Goal: Transaction & Acquisition: Purchase product/service

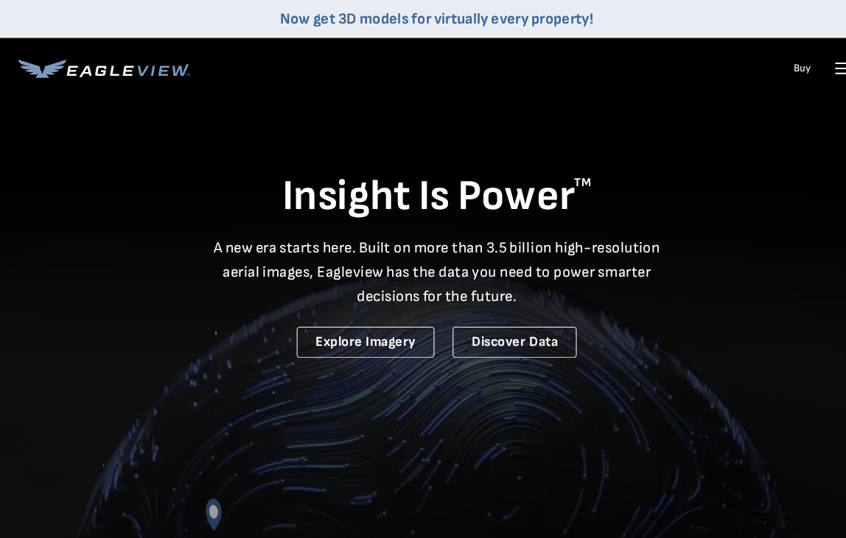
scroll to position [3, 0]
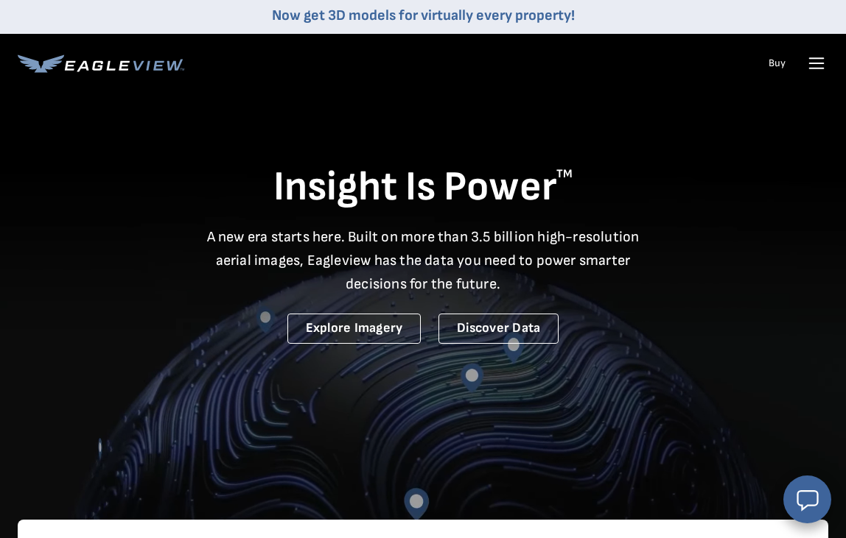
click at [818, 69] on icon at bounding box center [816, 64] width 24 height 24
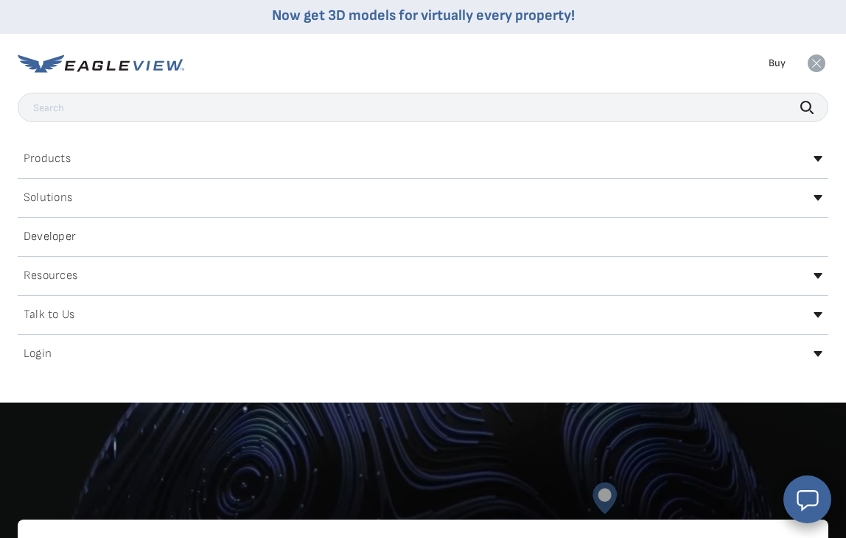
click at [513, 365] on div "Login" at bounding box center [423, 355] width 810 height 24
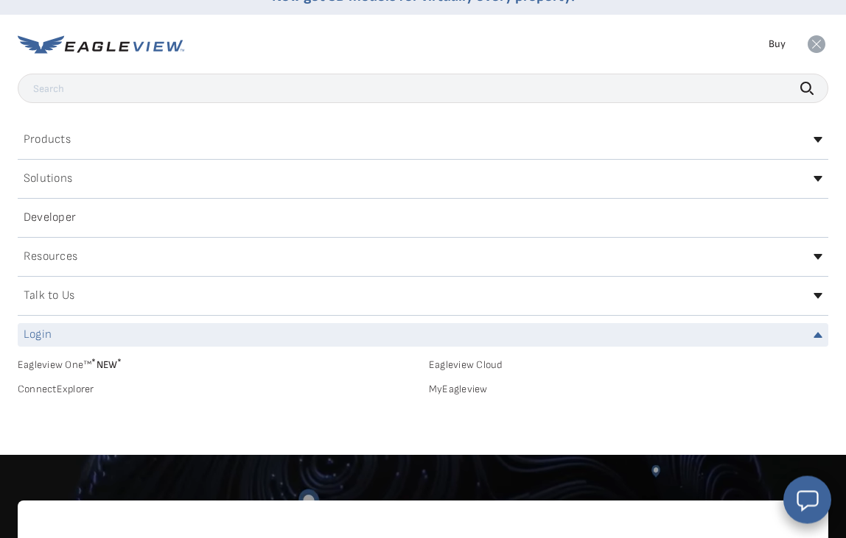
scroll to position [27, 0]
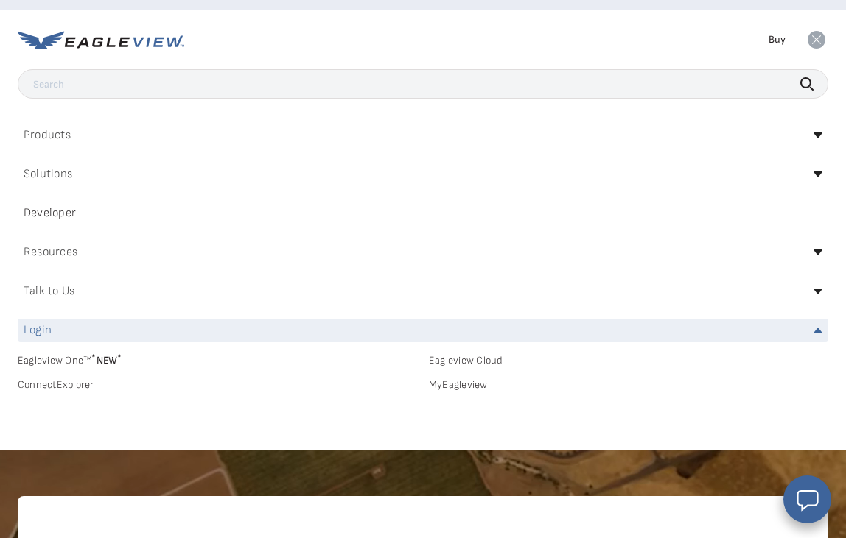
click at [466, 390] on link "MyEagleview" at bounding box center [628, 385] width 399 height 13
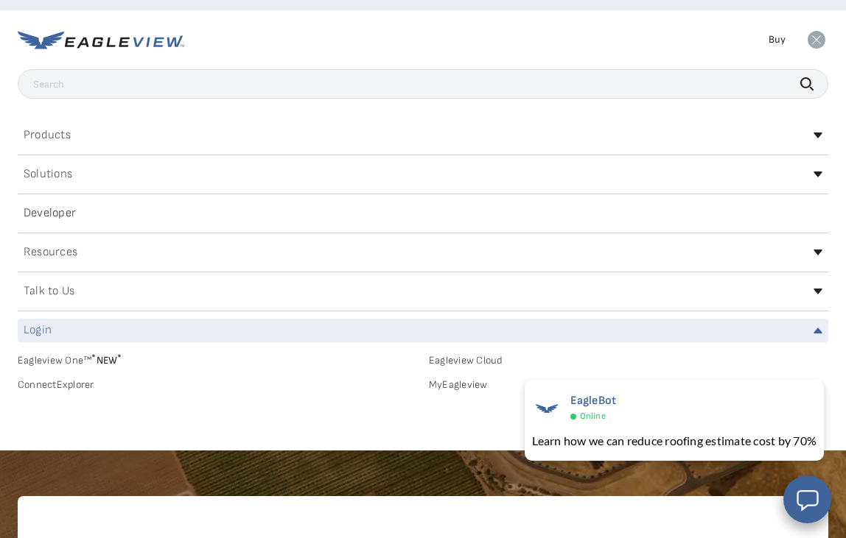
scroll to position [68, 0]
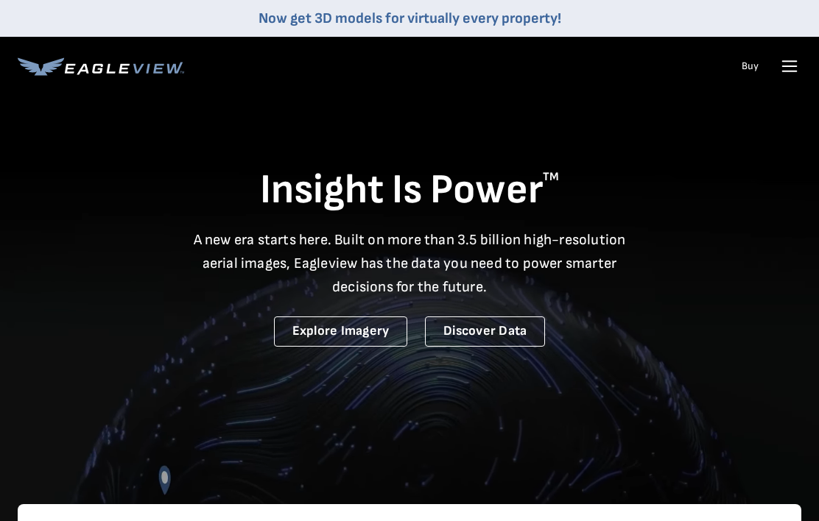
click at [766, 75] on li "Buy" at bounding box center [750, 66] width 32 height 22
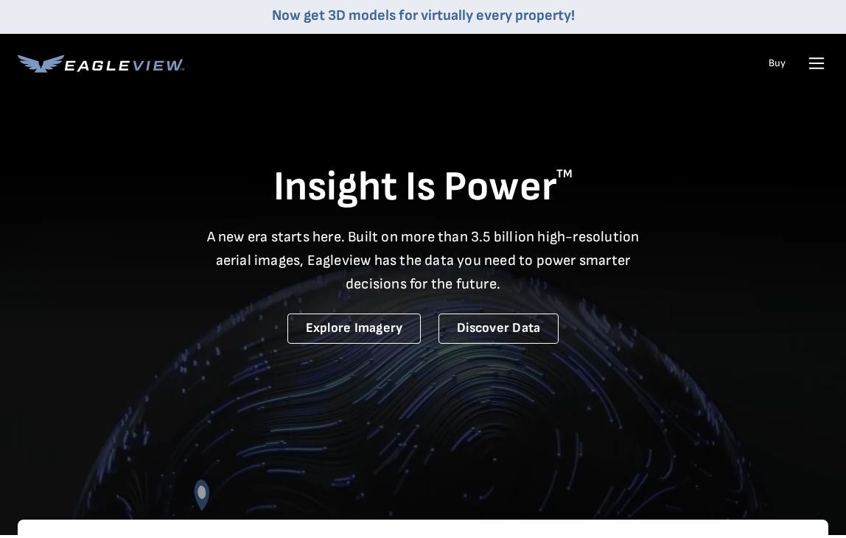
scroll to position [3, 0]
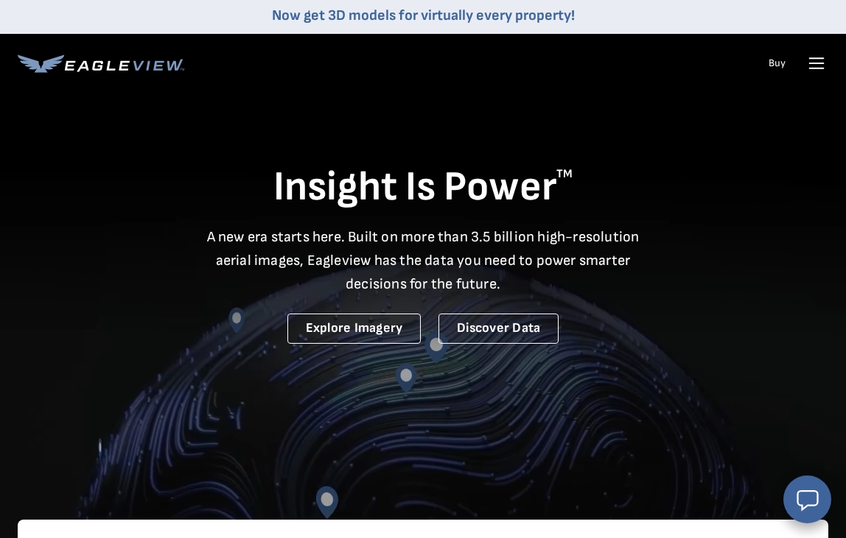
click at [808, 66] on icon at bounding box center [816, 64] width 24 height 24
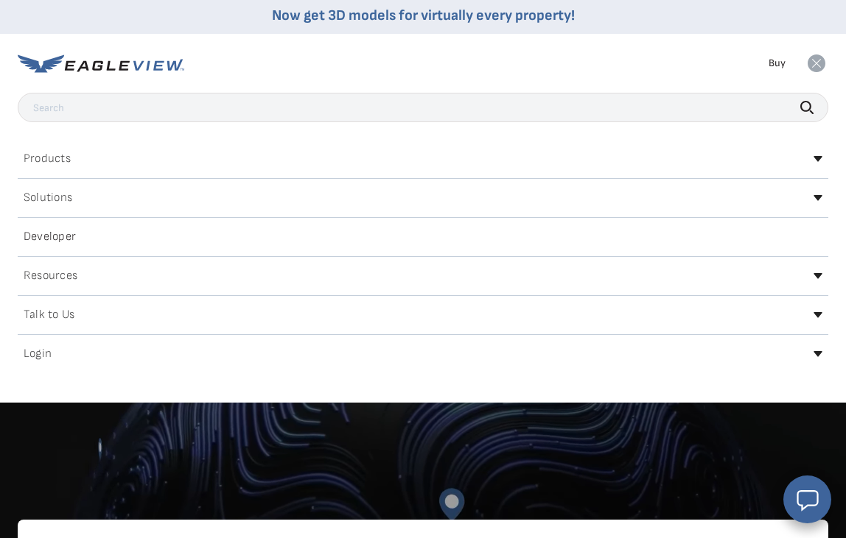
click at [818, 365] on div "Login" at bounding box center [423, 355] width 810 height 24
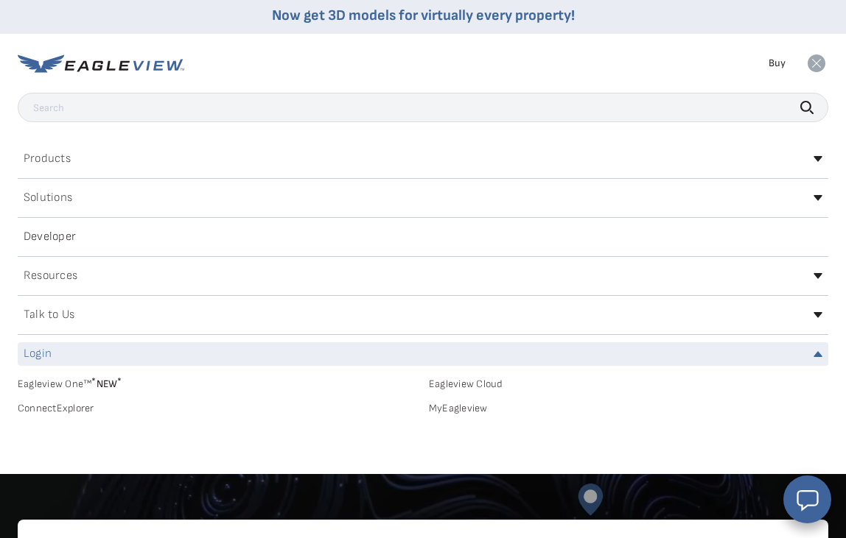
click at [468, 409] on link "MyEagleview" at bounding box center [628, 408] width 399 height 13
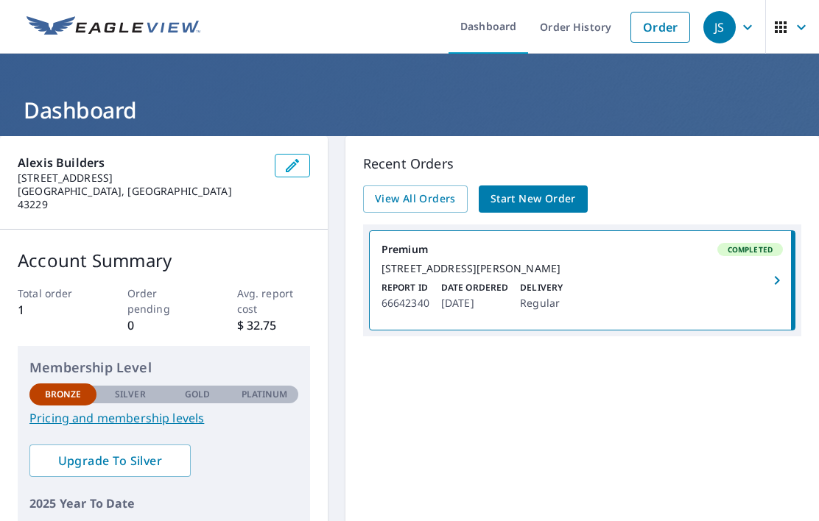
click at [547, 193] on span "Start New Order" at bounding box center [533, 199] width 85 height 18
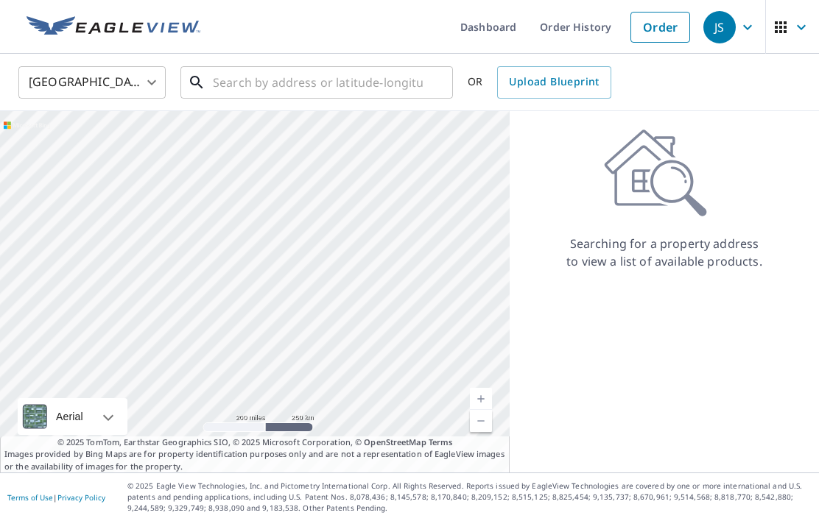
click at [250, 92] on input "text" at bounding box center [318, 82] width 210 height 41
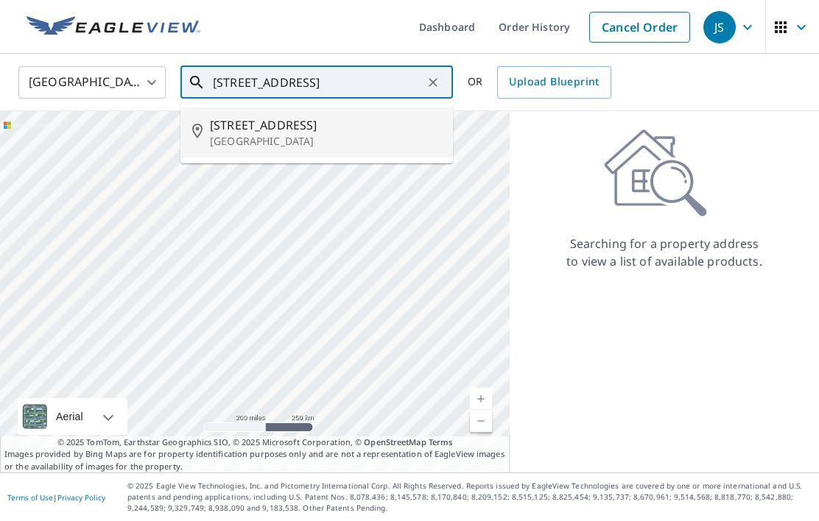
click at [309, 138] on p "[GEOGRAPHIC_DATA]" at bounding box center [325, 141] width 231 height 15
type input "[STREET_ADDRESS]"
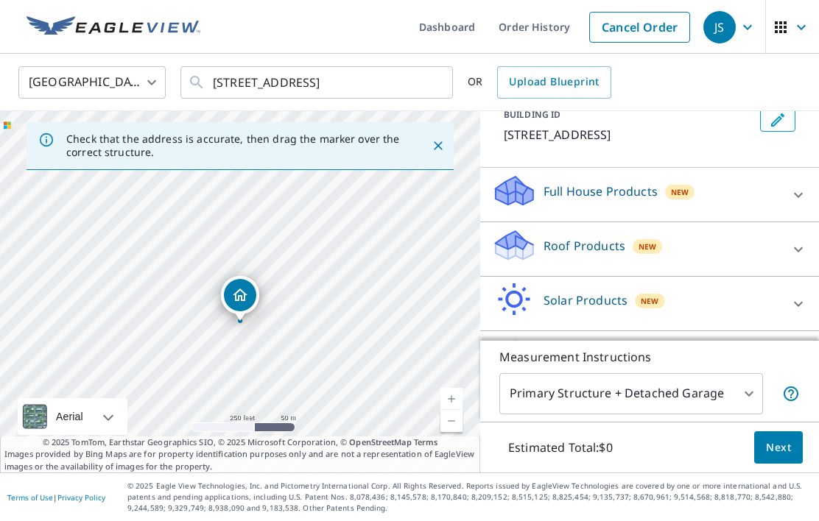
scroll to position [95, 0]
click at [749, 466] on body "JS JS Dashboard Order History Cancel Order JS [GEOGRAPHIC_DATA] US ​ [STREET_AD…" at bounding box center [409, 260] width 819 height 521
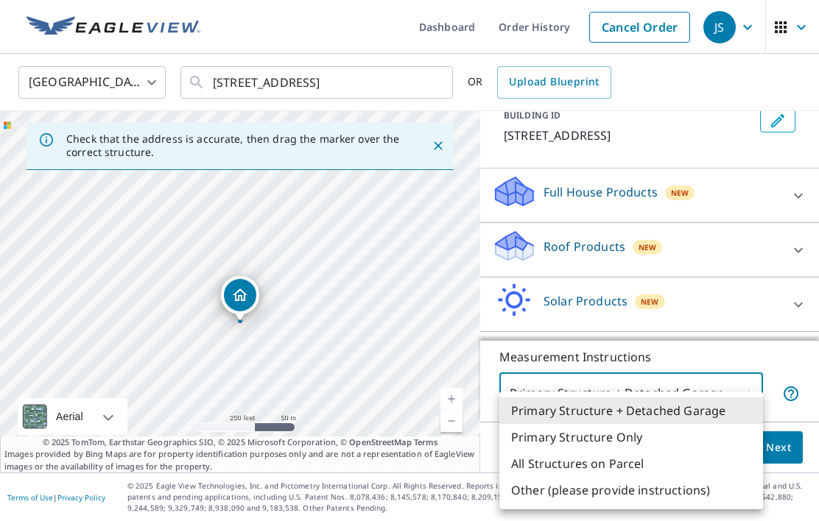
click at [624, 438] on li "Primary Structure Only" at bounding box center [631, 437] width 264 height 27
type input "2"
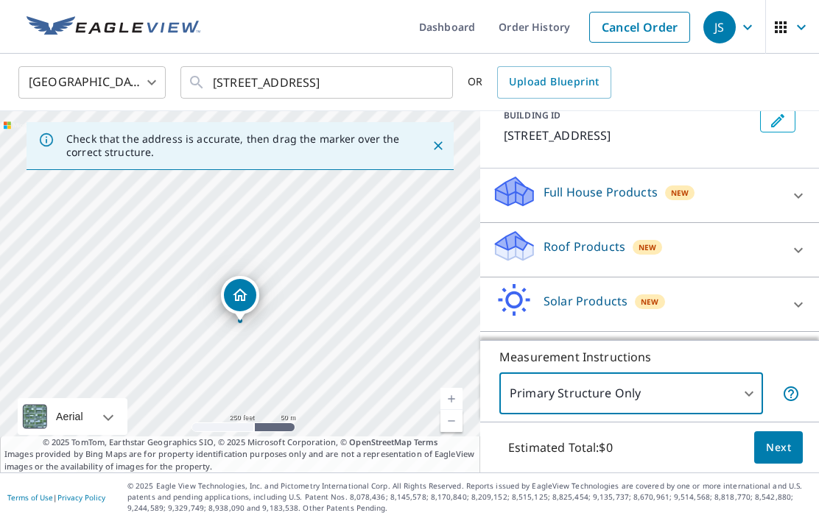
click at [759, 271] on div "Roof Products New" at bounding box center [636, 250] width 289 height 42
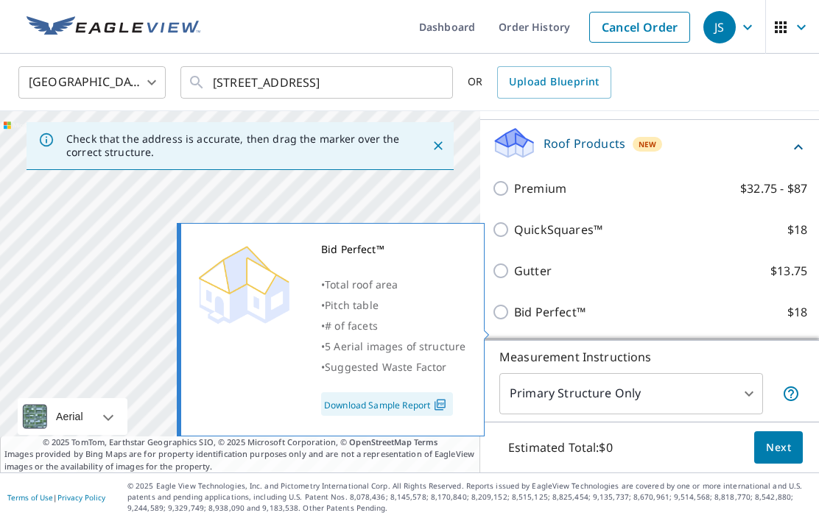
scroll to position [197, 0]
click at [511, 199] on input "Premium $32.75 - $87" at bounding box center [503, 190] width 22 height 18
checkbox input "true"
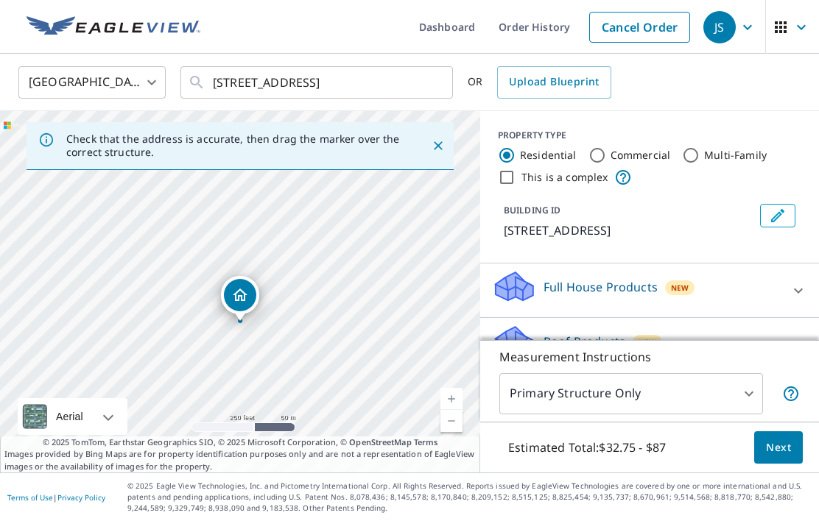
scroll to position [64, 0]
click at [790, 450] on span "Next" at bounding box center [778, 448] width 25 height 18
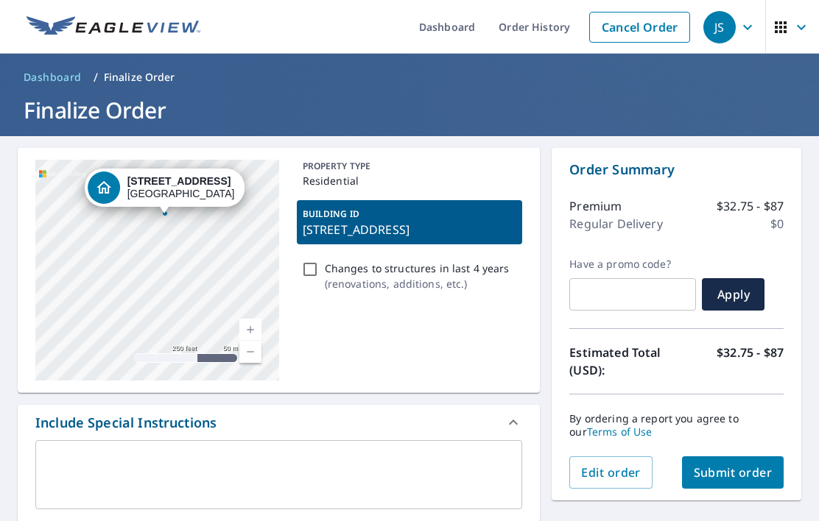
click at [254, 319] on link "Current Level 17, Zoom In" at bounding box center [250, 330] width 22 height 22
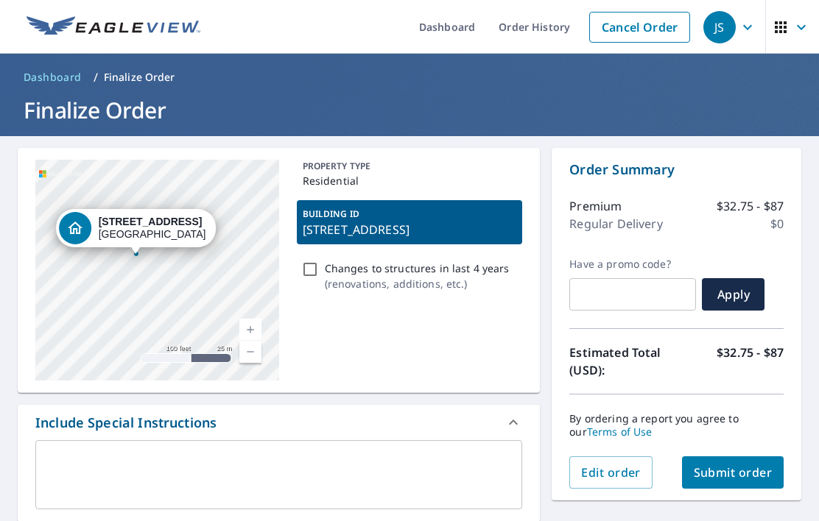
click at [255, 319] on link "Current Level 18, Zoom In" at bounding box center [250, 330] width 22 height 22
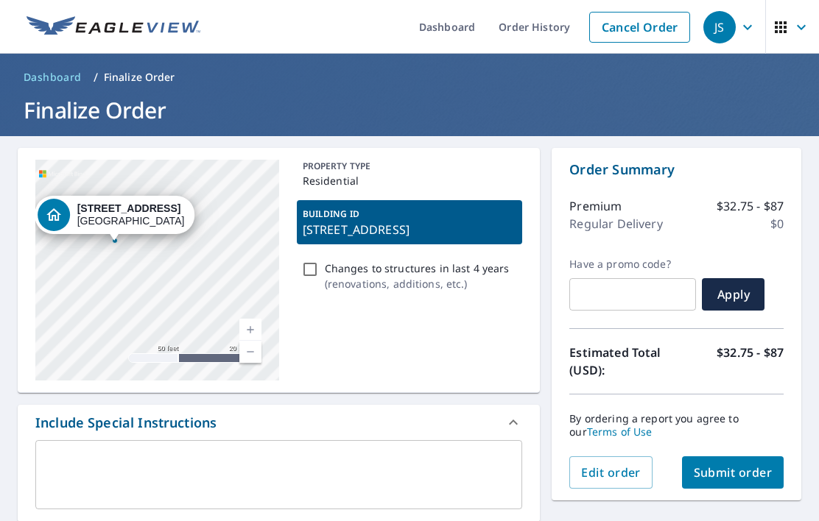
click at [257, 319] on link "Current Level 19, Zoom In" at bounding box center [250, 330] width 22 height 22
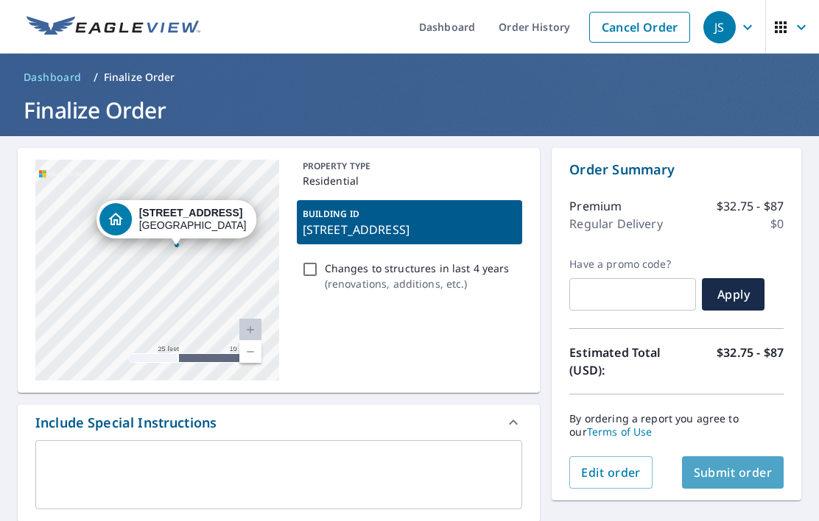
click at [756, 465] on span "Submit order" at bounding box center [733, 473] width 79 height 16
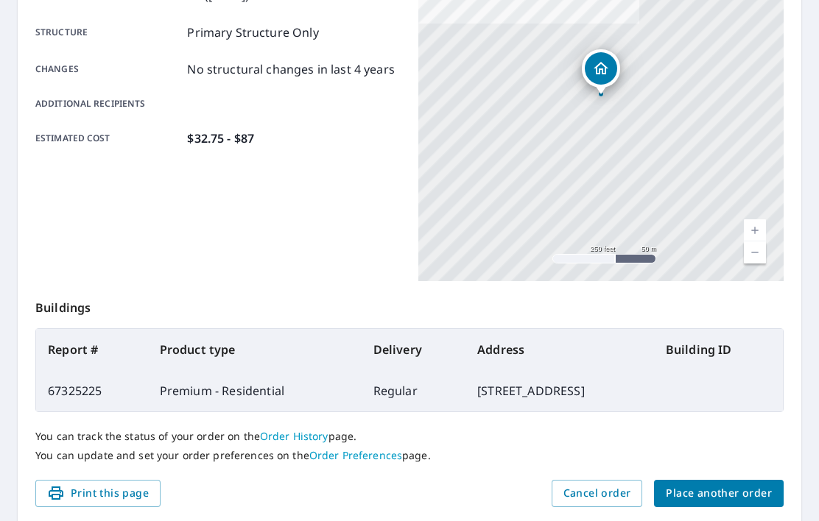
scroll to position [292, 0]
click at [720, 485] on span "Place another order" at bounding box center [719, 494] width 106 height 18
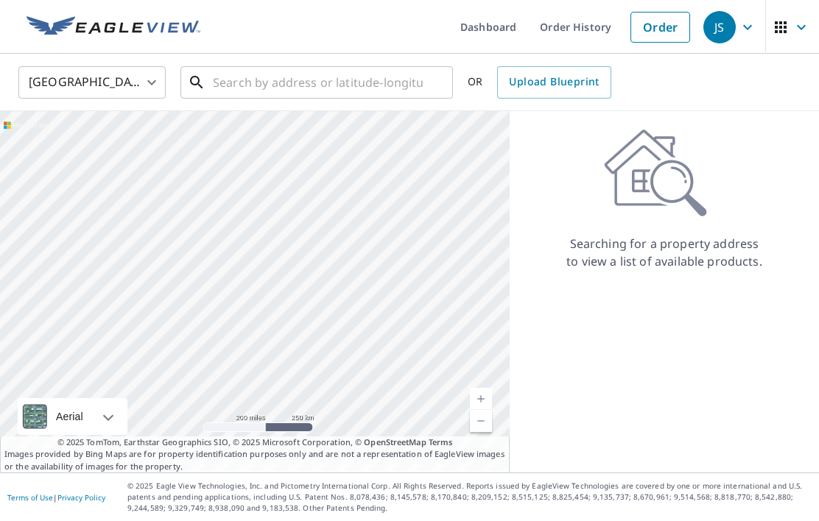
click at [289, 62] on input "text" at bounding box center [318, 82] width 210 height 41
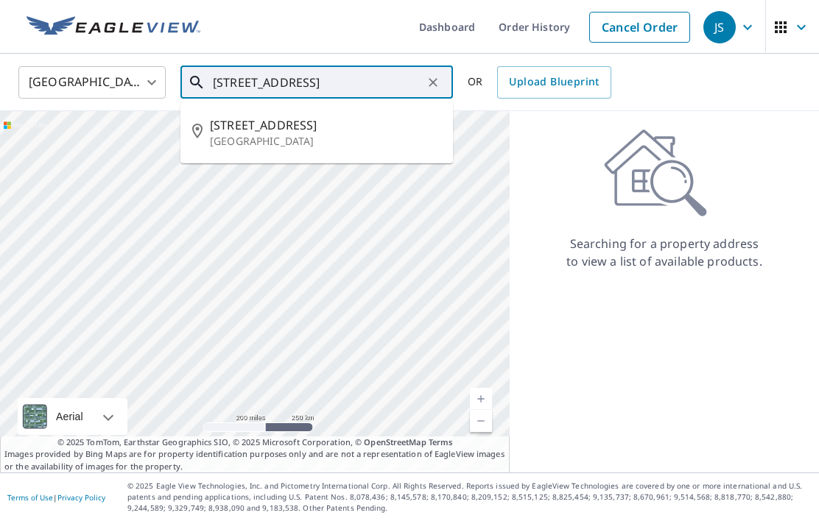
click at [331, 134] on p "[GEOGRAPHIC_DATA]" at bounding box center [325, 141] width 231 height 15
type input "[STREET_ADDRESS]"
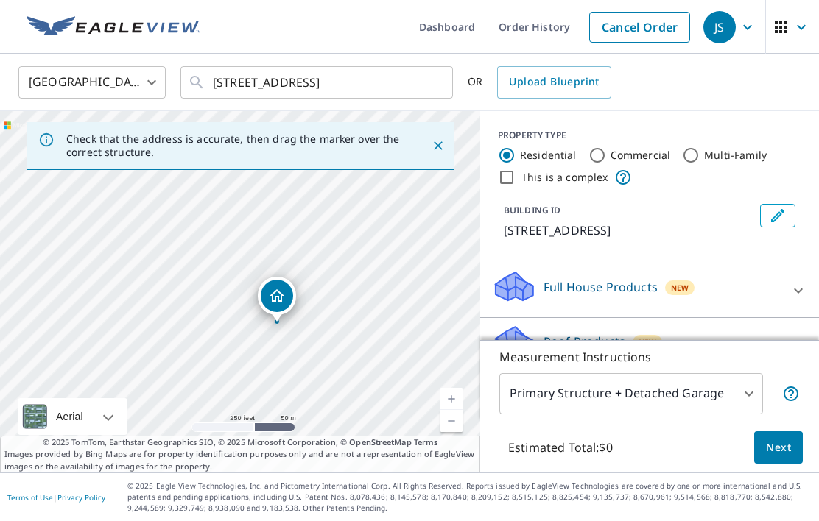
click at [459, 393] on link "Current Level 17, Zoom In" at bounding box center [451, 399] width 22 height 22
click at [454, 387] on div "[STREET_ADDRESS]" at bounding box center [240, 292] width 480 height 362
click at [456, 404] on link "Current Level 18, Zoom In" at bounding box center [451, 399] width 22 height 22
click at [454, 404] on link "Current Level 19, Zoom In" at bounding box center [451, 399] width 22 height 22
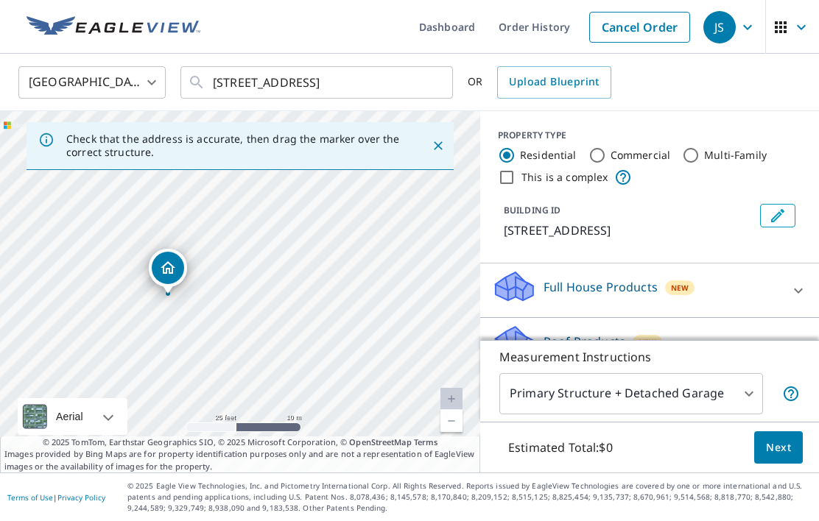
click at [798, 282] on icon at bounding box center [799, 291] width 18 height 18
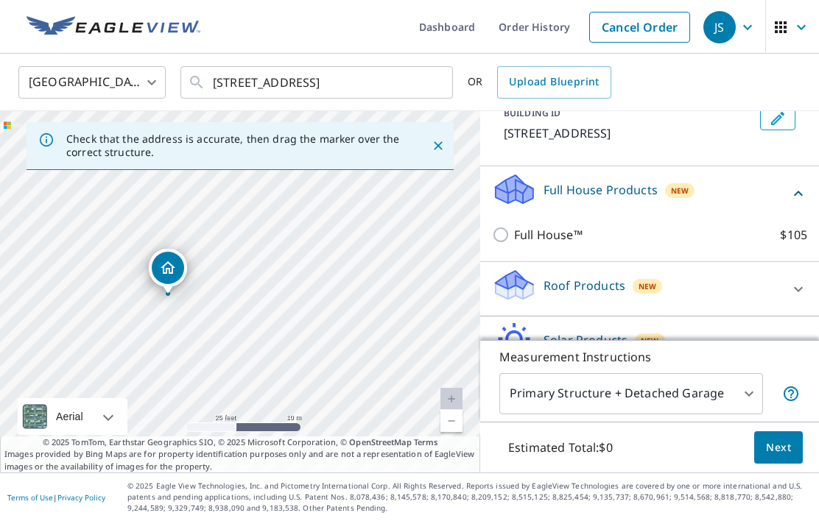
scroll to position [102, 0]
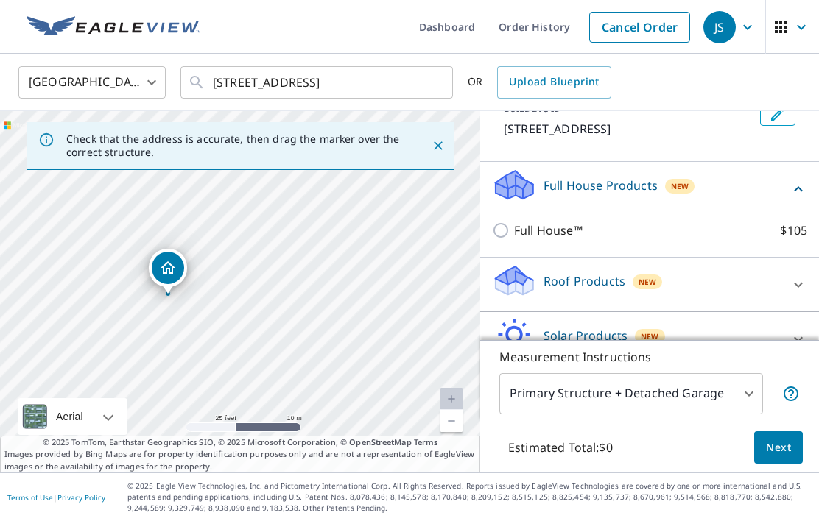
click at [802, 276] on icon at bounding box center [799, 285] width 18 height 18
click at [504, 317] on input "Premium $32.75 - $87" at bounding box center [503, 326] width 22 height 18
checkbox input "true"
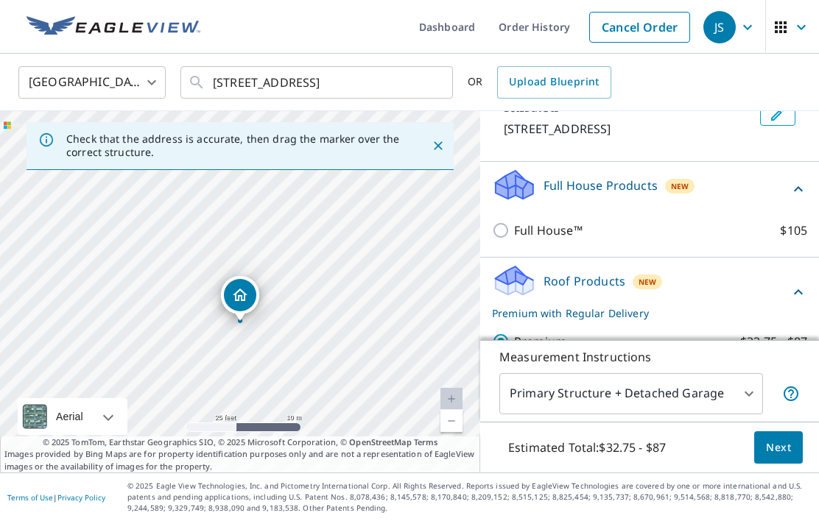
click at [789, 449] on span "Next" at bounding box center [778, 448] width 25 height 18
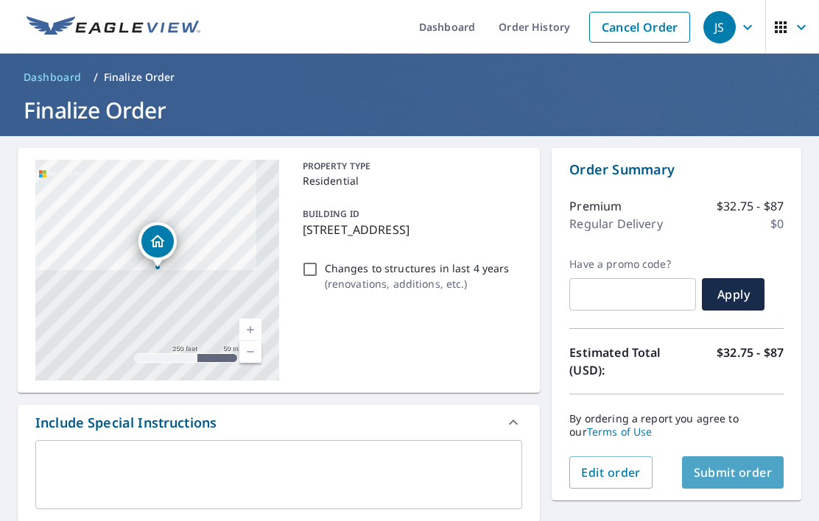
click at [745, 465] on span "Submit order" at bounding box center [733, 473] width 79 height 16
